Goal: Task Accomplishment & Management: Use online tool/utility

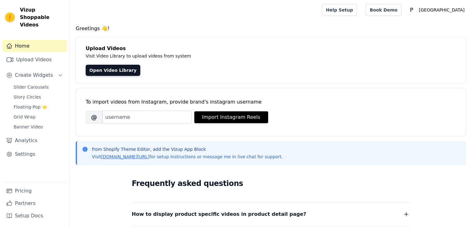
scroll to position [121, 0]
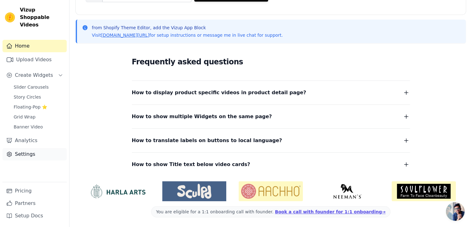
click at [23, 148] on link "Settings" at bounding box center [34, 154] width 64 height 12
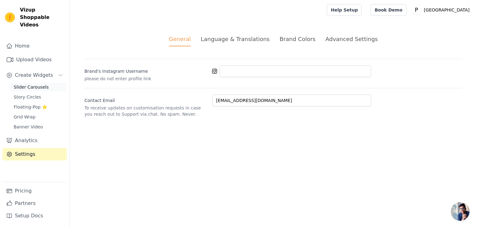
click at [22, 84] on span "Slider Carousels" at bounding box center [31, 87] width 35 height 6
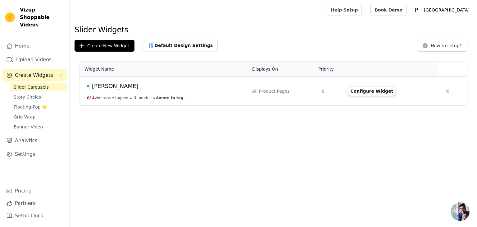
click at [140, 88] on div "[PERSON_NAME]" at bounding box center [166, 86] width 158 height 9
click at [352, 90] on button "Configure Widget" at bounding box center [371, 91] width 50 height 10
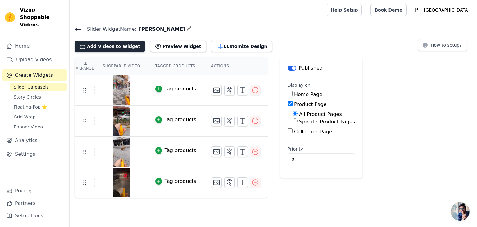
click at [96, 41] on button "Add Videos to Widget" at bounding box center [109, 46] width 70 height 11
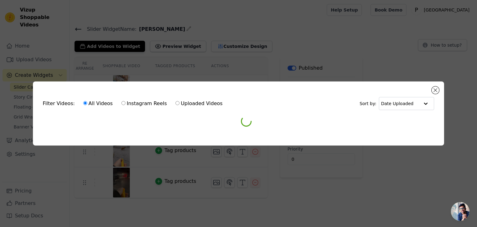
click at [96, 42] on div "Filter Videos: All Videos Instagram Reels Uploaded Videos Sort by: Date Uploade…" at bounding box center [238, 113] width 477 height 227
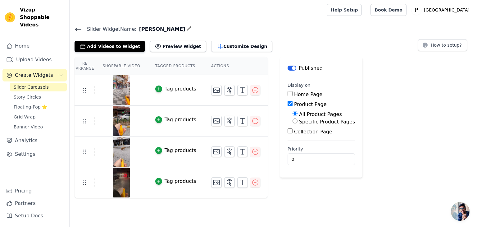
click at [96, 42] on button "Add Videos to Widget" at bounding box center [109, 46] width 70 height 11
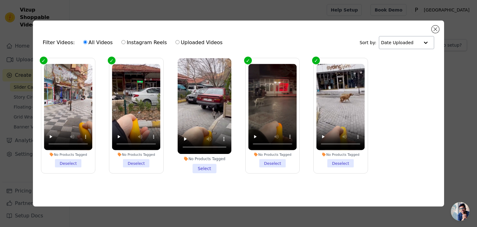
click at [389, 43] on input "text" at bounding box center [400, 42] width 38 height 12
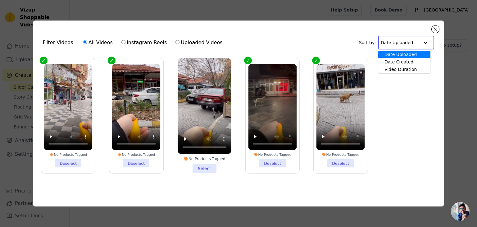
click at [333, 38] on div "Filter Videos: All Videos Instagram Reels Uploaded Videos Sort by: Date Uploade…" at bounding box center [238, 42] width 401 height 24
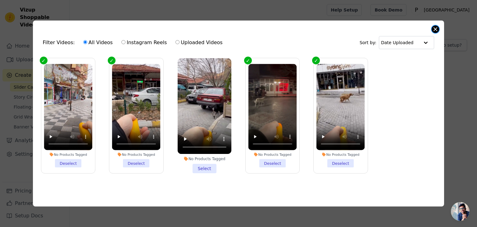
click at [436, 27] on button "Close modal" at bounding box center [434, 28] width 7 height 7
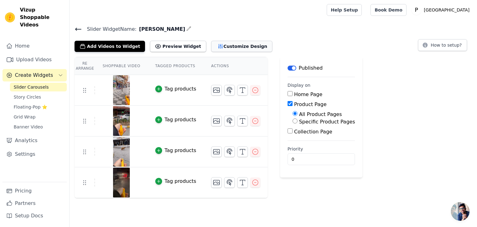
click at [222, 47] on button "Customize Design" at bounding box center [241, 46] width 61 height 11
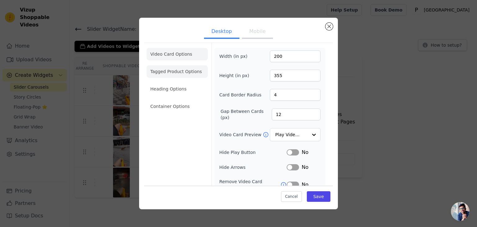
click at [168, 100] on li "Tagged Product Options" at bounding box center [176, 106] width 61 height 12
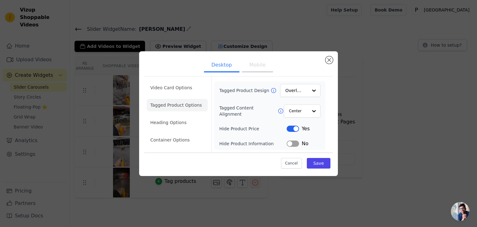
click at [167, 77] on div "Video Card Options Tagged Product Options Heading Options Container Options" at bounding box center [176, 114] width 61 height 76
click at [167, 99] on li "Video Card Options" at bounding box center [176, 105] width 61 height 12
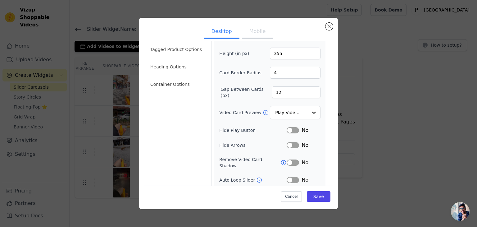
scroll to position [48, 0]
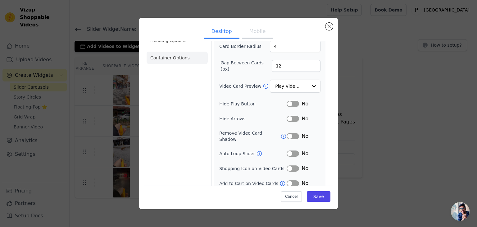
click at [149, 61] on li "Container Options" at bounding box center [176, 58] width 61 height 12
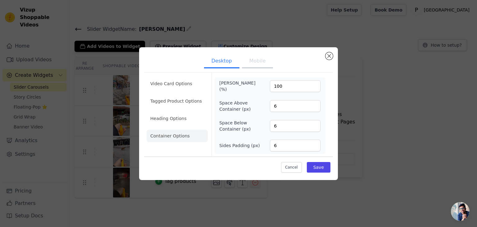
click at [247, 65] on button "Mobile" at bounding box center [257, 62] width 31 height 14
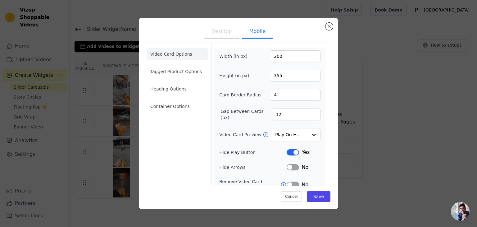
click at [326, 23] on ul "Desktop Mobile" at bounding box center [238, 32] width 189 height 19
click at [328, 28] on button "Close modal" at bounding box center [328, 26] width 7 height 7
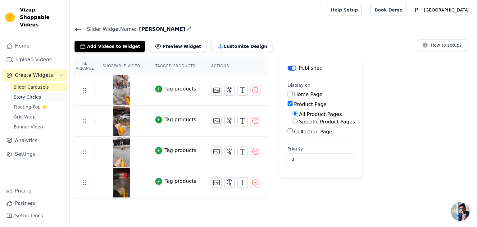
click at [26, 94] on span "Story Circles" at bounding box center [27, 97] width 27 height 6
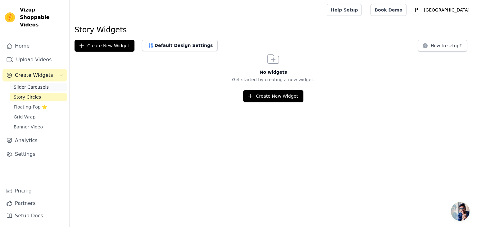
click at [26, 83] on link "Slider Carousels" at bounding box center [38, 87] width 57 height 9
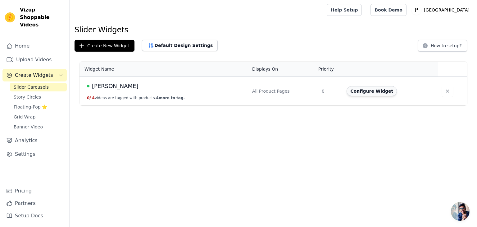
click at [351, 91] on button "Configure Widget" at bounding box center [371, 91] width 50 height 10
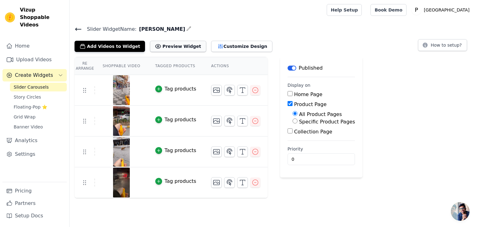
click at [167, 44] on button "Preview Widget" at bounding box center [178, 46] width 56 height 11
click at [204, 67] on th "Actions" at bounding box center [236, 66] width 64 height 18
click at [181, 68] on th "Tagged Products" at bounding box center [176, 66] width 56 height 18
click at [172, 66] on th "Tagged Products" at bounding box center [176, 66] width 56 height 18
drag, startPoint x: 172, startPoint y: 66, endPoint x: 109, endPoint y: 66, distance: 62.7
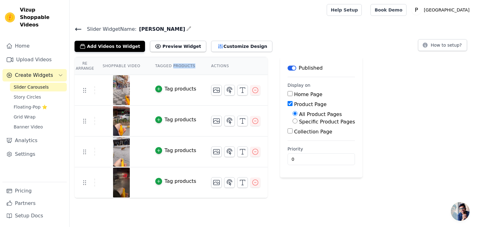
click at [168, 66] on th "Tagged Products" at bounding box center [176, 66] width 56 height 18
click at [106, 67] on th "Shoppable Video" at bounding box center [121, 66] width 52 height 18
click at [105, 66] on th "Shoppable Video" at bounding box center [121, 66] width 52 height 18
drag, startPoint x: 104, startPoint y: 66, endPoint x: 99, endPoint y: 65, distance: 4.7
click at [99, 65] on th "Shoppable Video" at bounding box center [121, 66] width 52 height 18
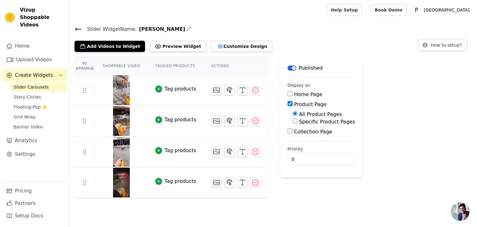
click at [78, 63] on th "Re Arrange" at bounding box center [84, 66] width 20 height 18
click at [237, 179] on button "button" at bounding box center [242, 182] width 11 height 11
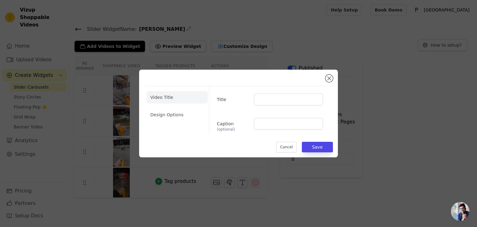
click at [230, 179] on div "Video Title Design Options Title Caption (optional) Cancel Save" at bounding box center [238, 113] width 477 height 227
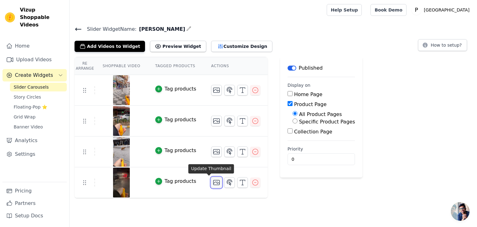
click at [213, 182] on icon "button" at bounding box center [216, 181] width 7 height 7
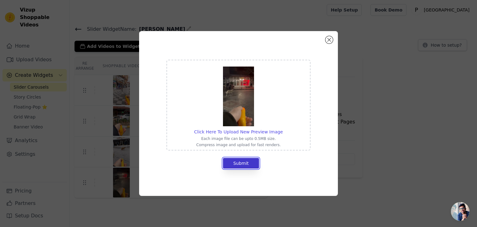
click at [226, 163] on button "Submit" at bounding box center [241, 163] width 36 height 11
click at [229, 163] on button "Submit" at bounding box center [241, 163] width 36 height 11
click at [328, 39] on button "Close modal" at bounding box center [328, 39] width 7 height 7
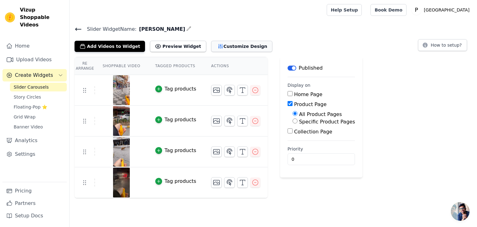
drag, startPoint x: 208, startPoint y: 71, endPoint x: 204, endPoint y: 45, distance: 26.1
click at [206, 66] on th "Actions" at bounding box center [236, 66] width 64 height 18
click at [211, 44] on button "Customize Design" at bounding box center [241, 46] width 61 height 11
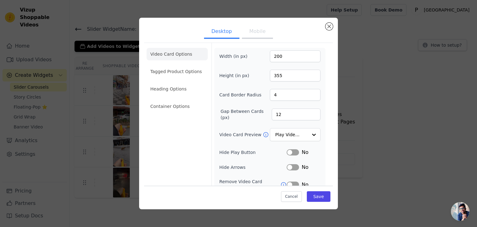
click at [172, 100] on li "Tagged Product Options" at bounding box center [176, 106] width 61 height 12
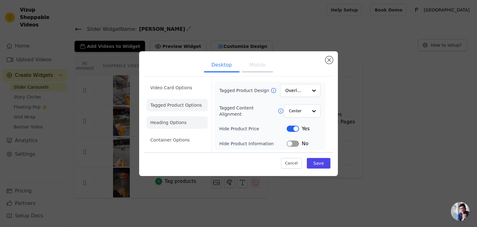
click at [173, 117] on li "Heading Options" at bounding box center [176, 122] width 61 height 12
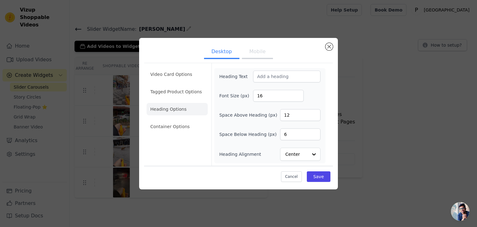
click at [331, 42] on div "Desktop Mobile Video Card Options Tagged Product Options Heading Options Contai…" at bounding box center [238, 113] width 199 height 151
click at [330, 48] on button "Close modal" at bounding box center [328, 46] width 7 height 7
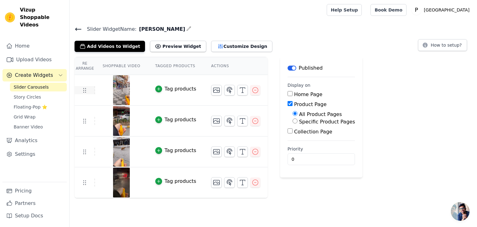
click at [83, 88] on use at bounding box center [84, 90] width 2 height 4
click at [155, 91] on button "Tag products" at bounding box center [175, 88] width 41 height 7
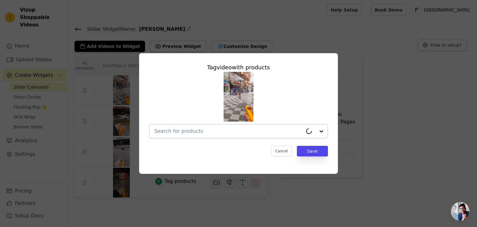
click at [188, 135] on div at bounding box center [228, 131] width 148 height 14
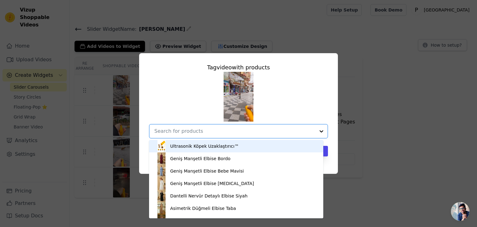
click at [189, 133] on input "text" at bounding box center [234, 130] width 161 height 7
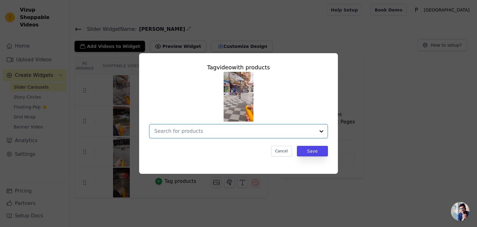
click at [189, 133] on input "text" at bounding box center [234, 130] width 161 height 7
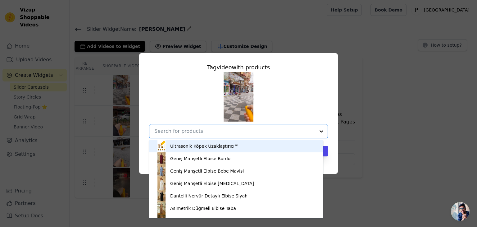
click at [189, 133] on input "text" at bounding box center [234, 130] width 161 height 7
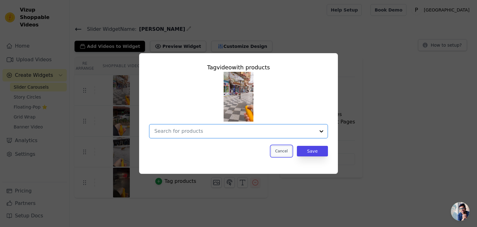
click at [291, 150] on button "Cancel" at bounding box center [281, 151] width 21 height 11
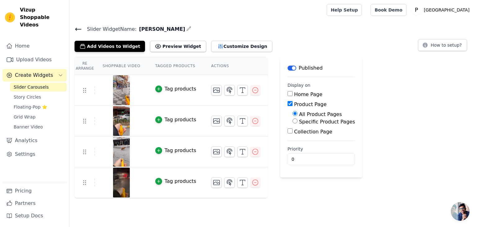
click at [141, 122] on div at bounding box center [121, 121] width 52 height 30
click at [251, 182] on icon "button" at bounding box center [254, 181] width 7 height 7
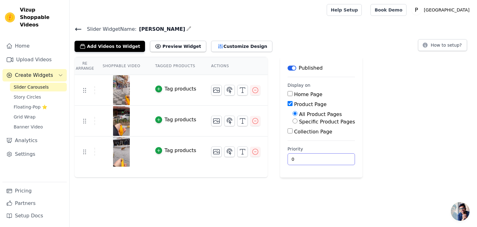
click at [291, 164] on input "0" at bounding box center [320, 159] width 67 height 12
click at [330, 159] on input "0" at bounding box center [320, 159] width 67 height 12
click at [326, 158] on input "1" at bounding box center [320, 159] width 67 height 12
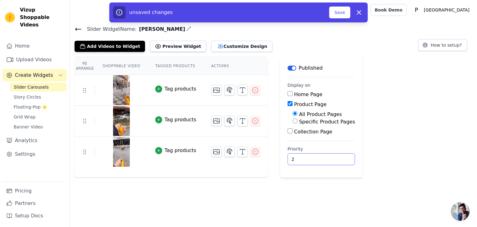
click at [325, 157] on input "2" at bounding box center [320, 159] width 67 height 12
type input "3"
click at [325, 157] on input "3" at bounding box center [320, 159] width 67 height 12
click at [333, 10] on button "Save" at bounding box center [339, 13] width 21 height 12
click at [334, 10] on button "Save" at bounding box center [339, 13] width 21 height 12
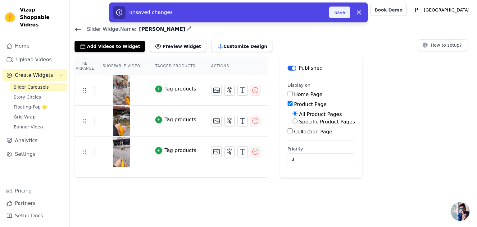
click at [336, 12] on button "Save" at bounding box center [339, 13] width 21 height 12
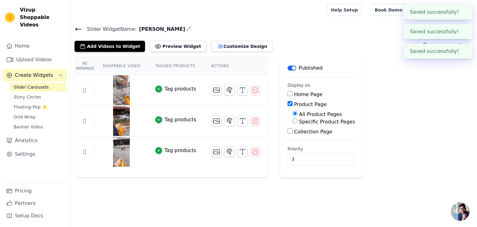
click at [161, 68] on th "Tagged Products" at bounding box center [176, 66] width 56 height 18
click at [216, 67] on th "Actions" at bounding box center [236, 66] width 64 height 18
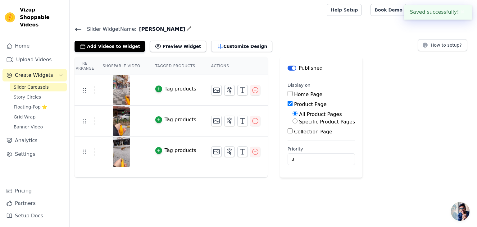
click at [123, 69] on th "Shoppable Video" at bounding box center [121, 66] width 52 height 18
click at [118, 66] on th "Shoppable Video" at bounding box center [121, 66] width 52 height 18
click at [63, 69] on button "Create Widgets" at bounding box center [34, 75] width 64 height 12
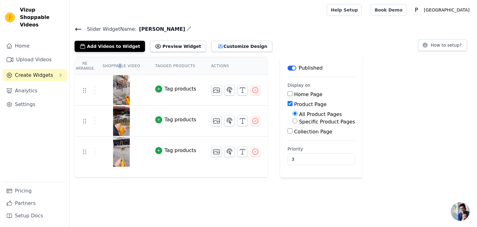
click at [38, 71] on span "Create Widgets" at bounding box center [34, 74] width 38 height 7
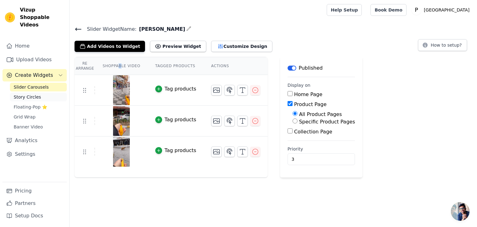
click at [35, 94] on span "Story Circles" at bounding box center [27, 97] width 27 height 6
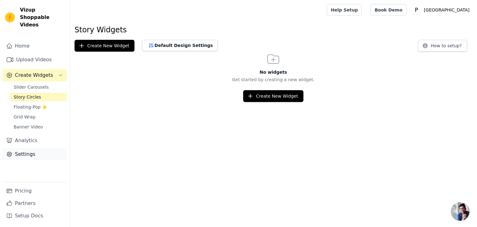
click at [30, 148] on link "Settings" at bounding box center [34, 154] width 64 height 12
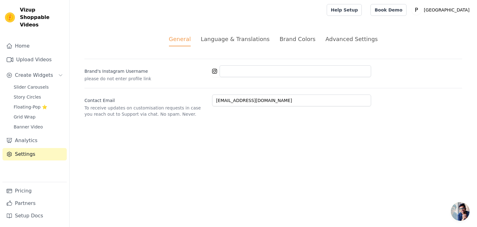
click at [242, 41] on div "Language & Translations" at bounding box center [234, 39] width 69 height 8
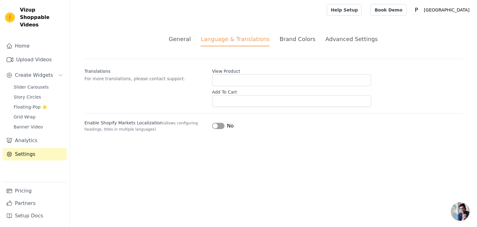
click at [326, 40] on div "Advanced Settings" at bounding box center [351, 39] width 52 height 8
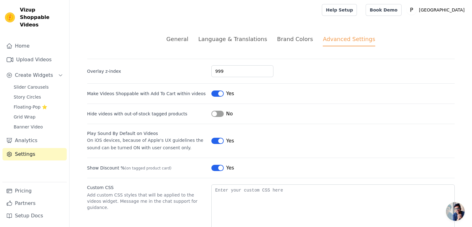
click at [16, 84] on div "Slider Carousels Story Circles Floating-Pop ⭐ Grid Wrap Banner Video" at bounding box center [38, 107] width 57 height 48
click at [22, 94] on span "Story Circles" at bounding box center [27, 97] width 27 height 6
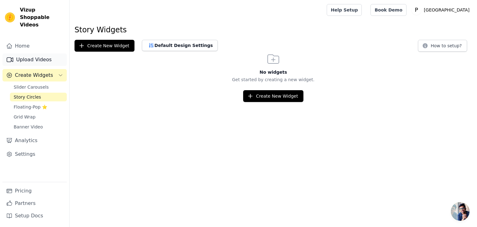
click at [21, 53] on link "Upload Videos" at bounding box center [34, 59] width 64 height 12
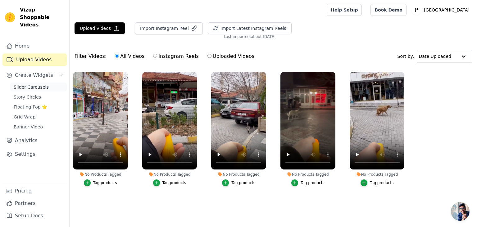
click at [42, 84] on span "Slider Carousels" at bounding box center [31, 87] width 35 height 6
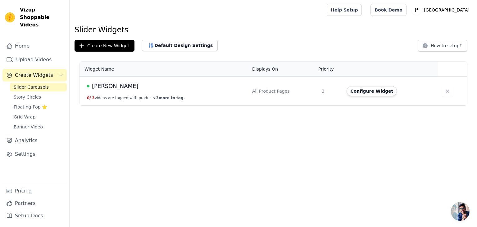
click at [192, 84] on div "[PERSON_NAME]" at bounding box center [166, 86] width 158 height 9
click at [355, 94] on button "Configure Widget" at bounding box center [371, 91] width 50 height 10
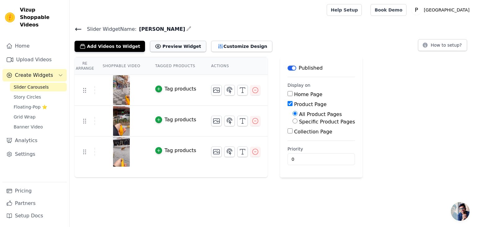
click at [173, 49] on button "Preview Widget" at bounding box center [178, 46] width 56 height 11
click at [231, 44] on button "Customize Design" at bounding box center [241, 46] width 61 height 11
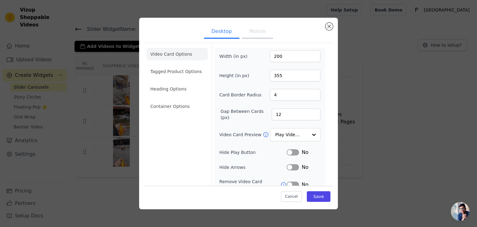
click at [248, 24] on ul "Desktop Mobile" at bounding box center [238, 32] width 189 height 19
click at [248, 31] on button "Mobile" at bounding box center [257, 32] width 31 height 14
